Goal: Task Accomplishment & Management: Use online tool/utility

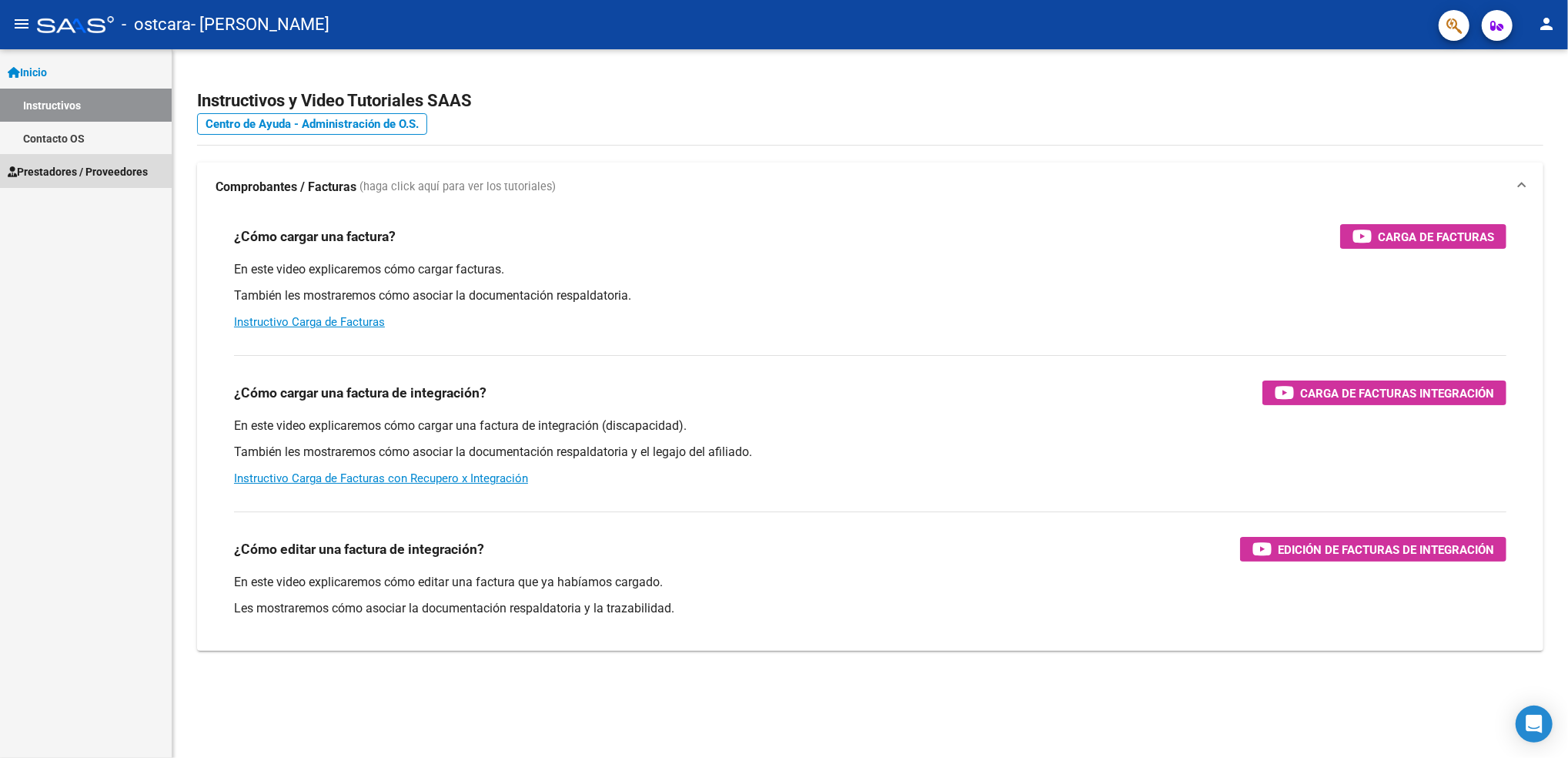
click at [80, 172] on span "Prestadores / Proveedores" at bounding box center [78, 172] width 140 height 17
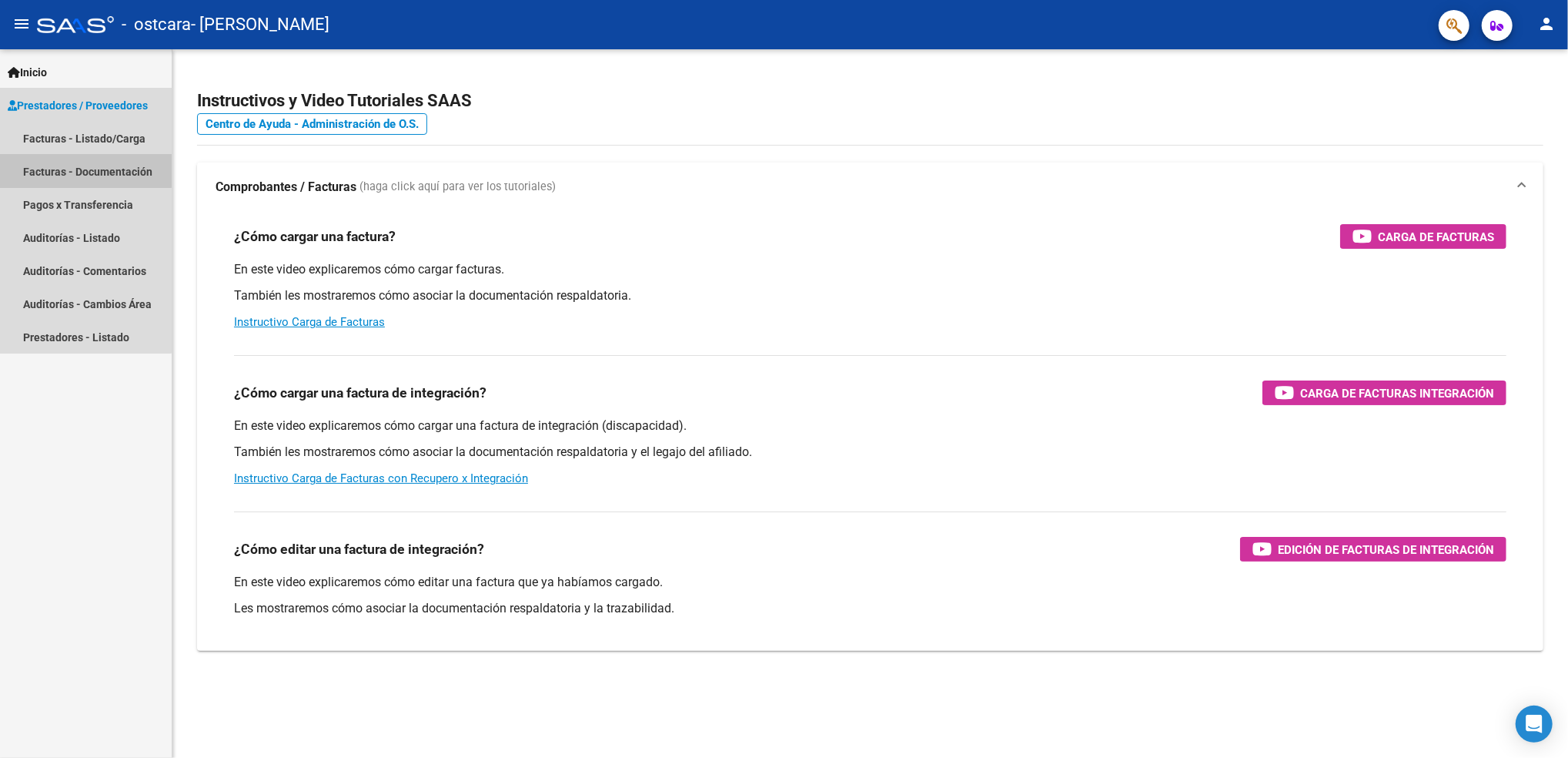
click at [83, 167] on link "Facturas - Documentación" at bounding box center [86, 171] width 172 height 33
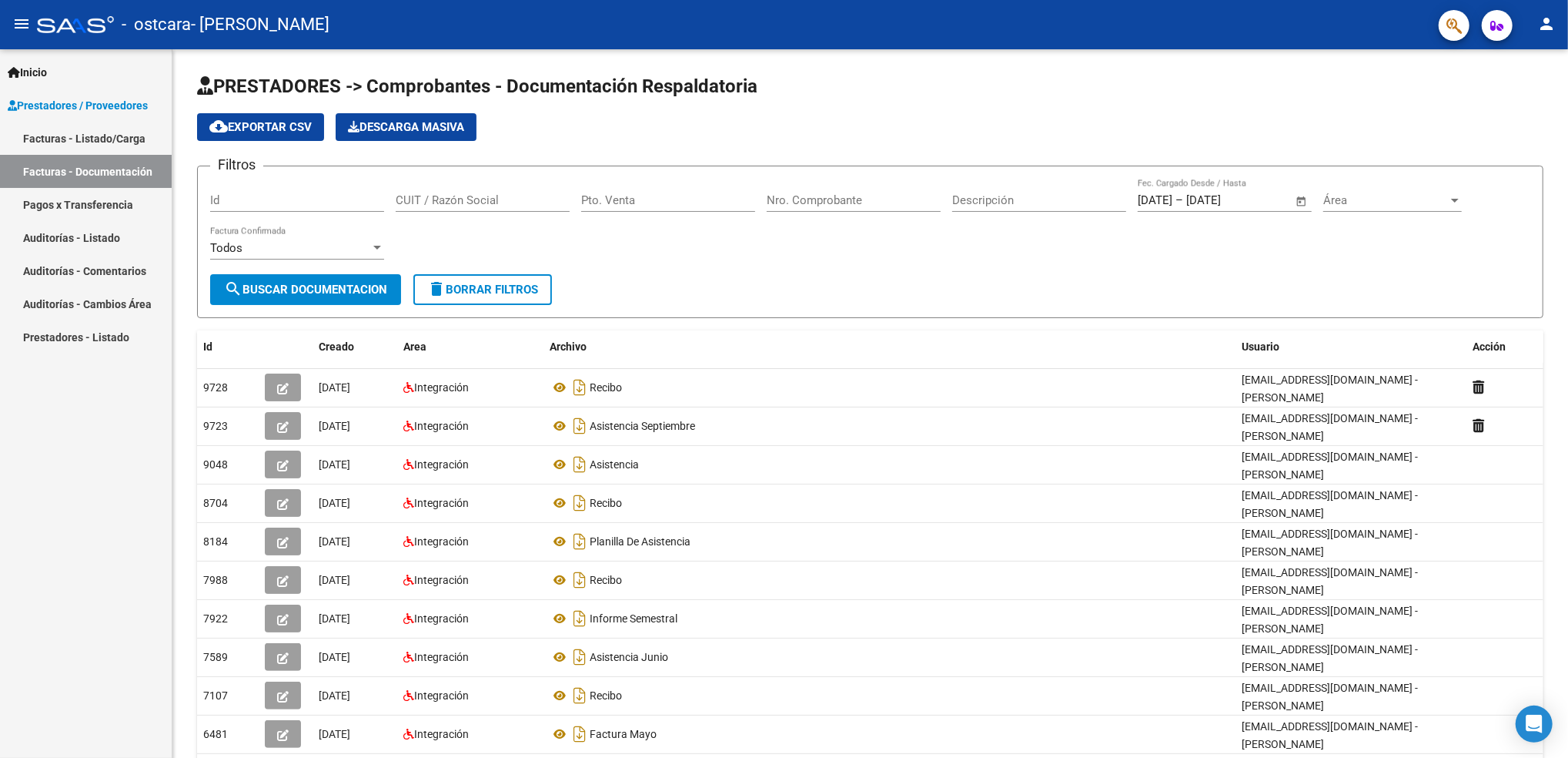
click at [105, 102] on span "Prestadores / Proveedores" at bounding box center [78, 106] width 140 height 17
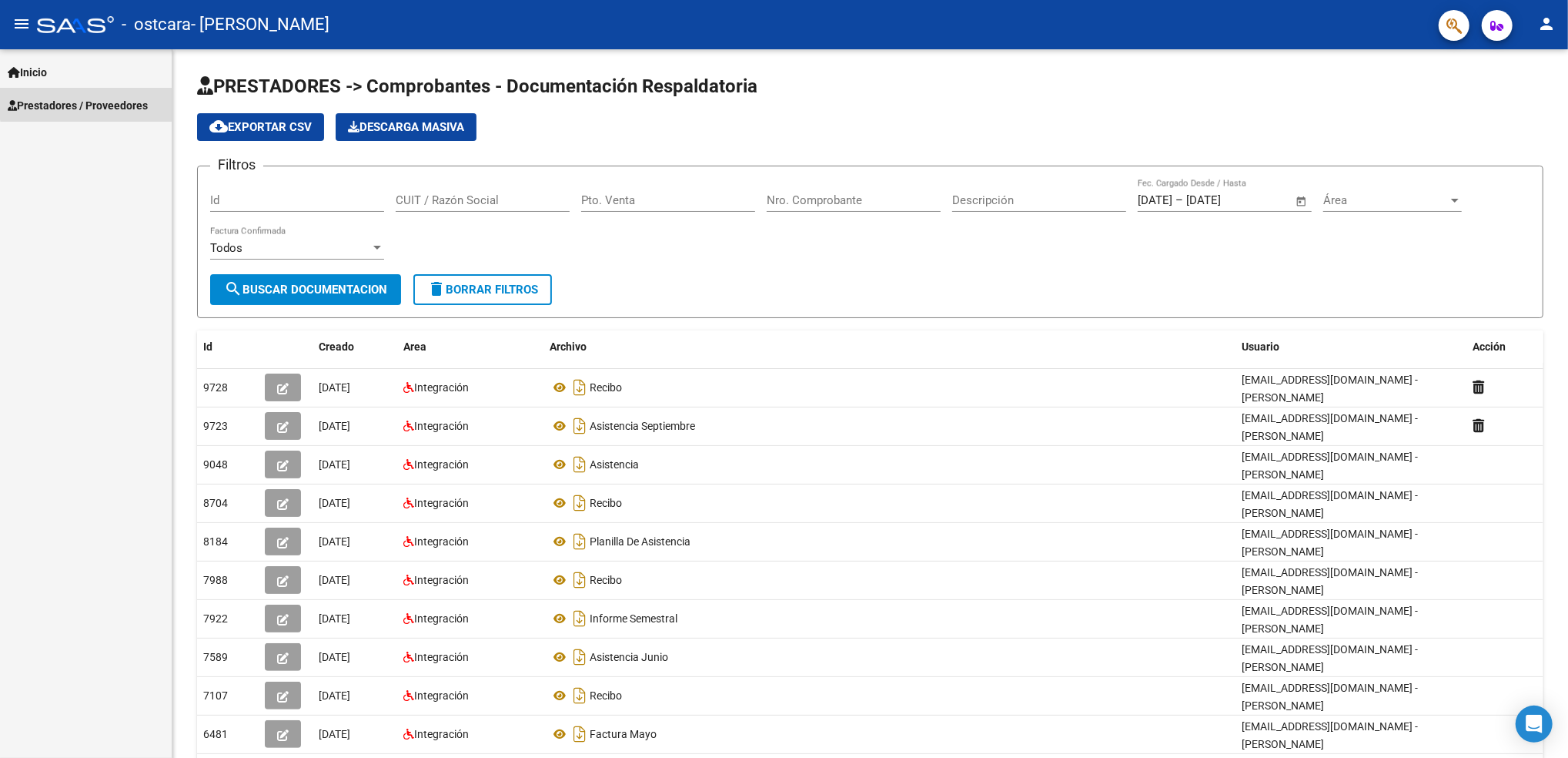
click at [110, 102] on span "Prestadores / Proveedores" at bounding box center [78, 106] width 140 height 17
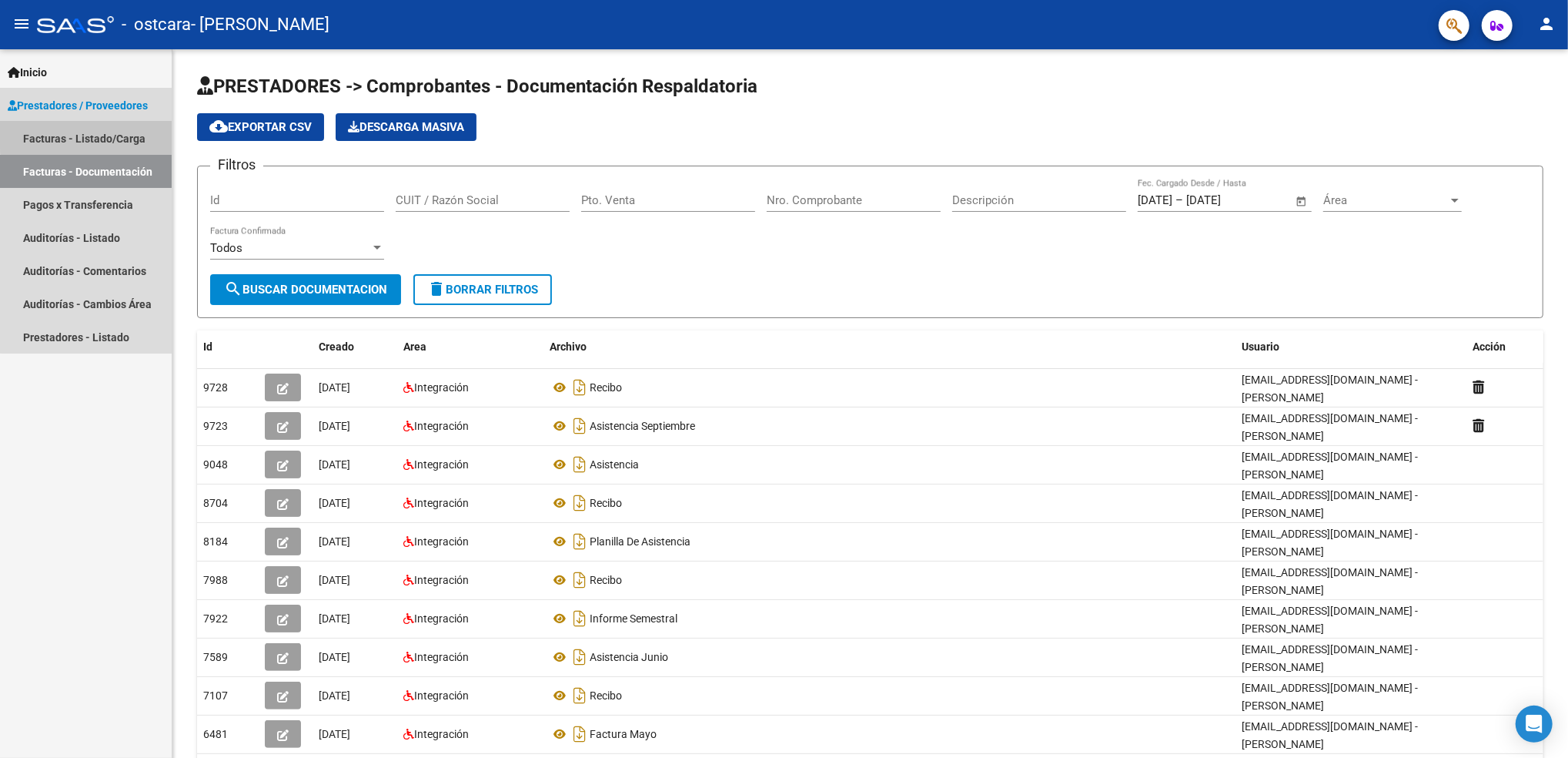
click at [110, 131] on link "Facturas - Listado/Carga" at bounding box center [86, 138] width 172 height 33
